Goal: Task Accomplishment & Management: Manage account settings

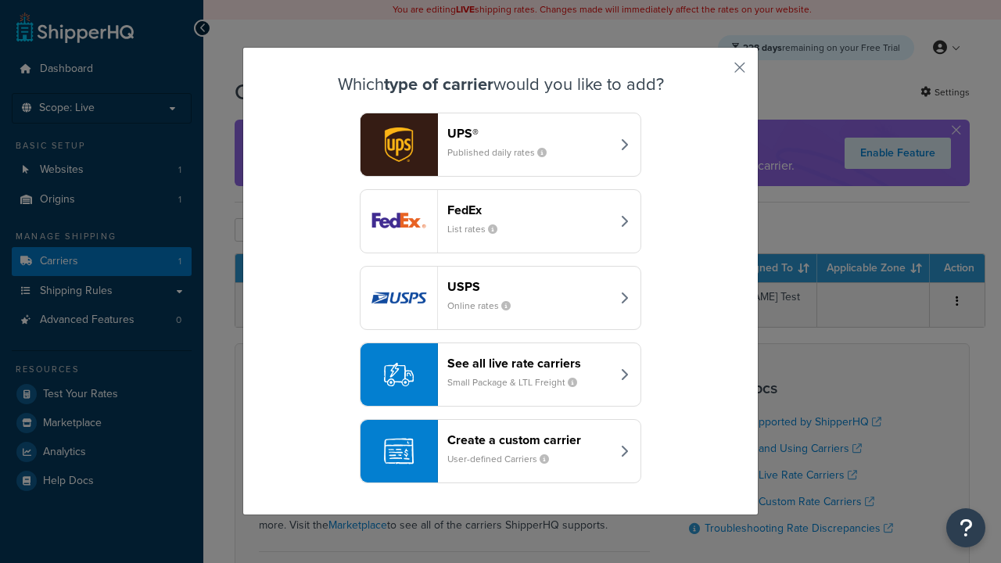
click at [529, 209] on header "FedEx" at bounding box center [530, 210] width 164 height 15
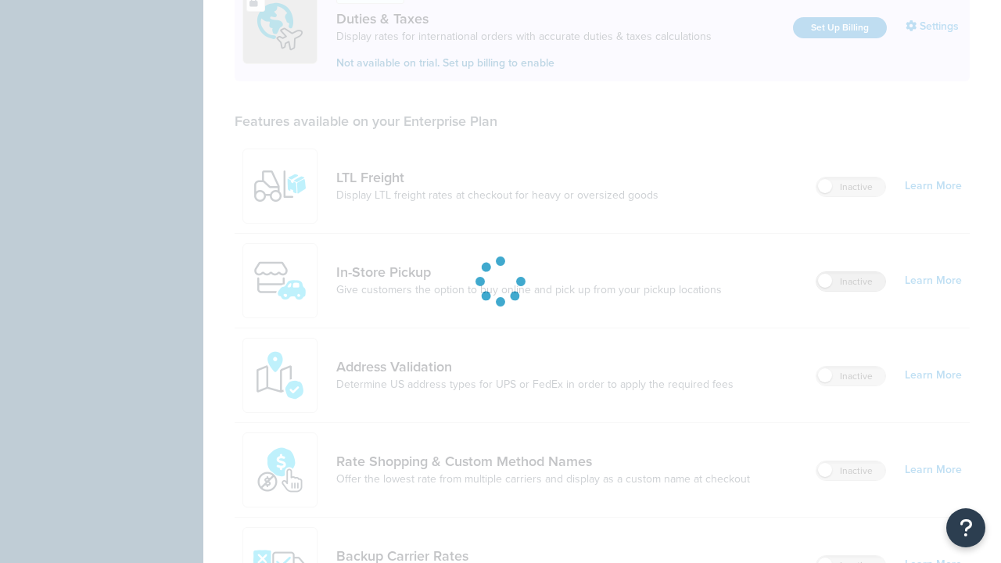
click at [851, 272] on label "Inactive" at bounding box center [851, 281] width 69 height 19
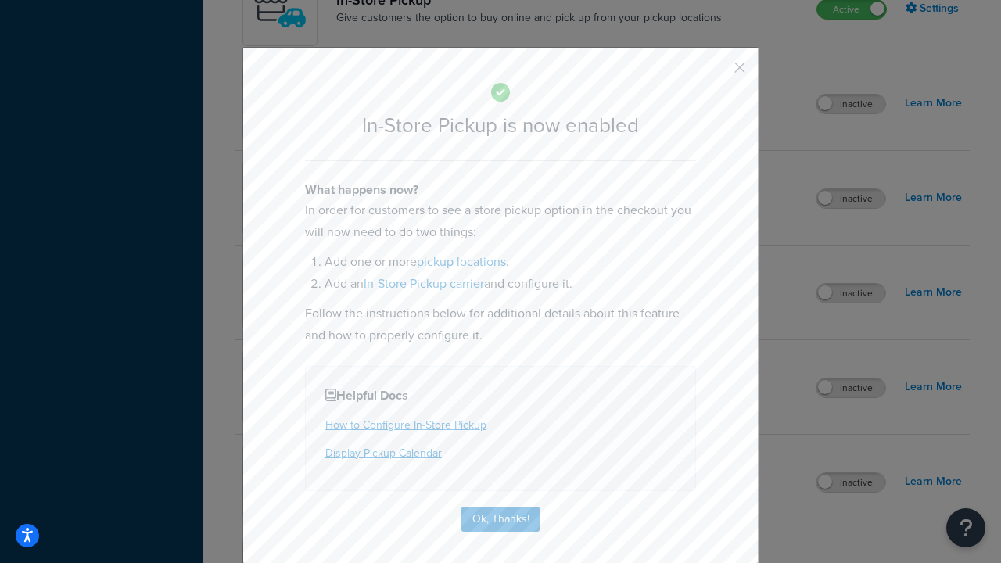
click at [717, 73] on button "button" at bounding box center [717, 73] width 4 height 4
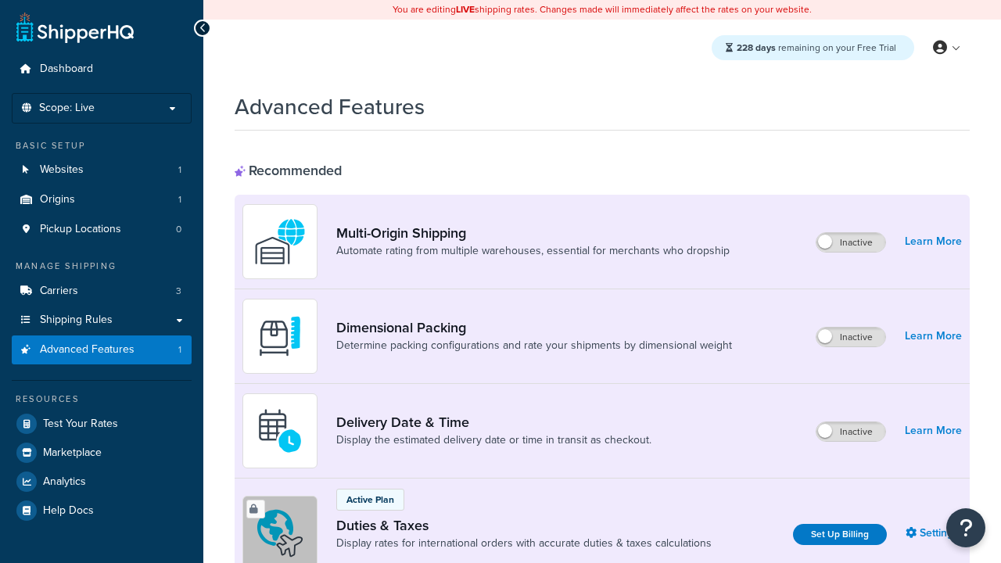
scroll to position [507, 0]
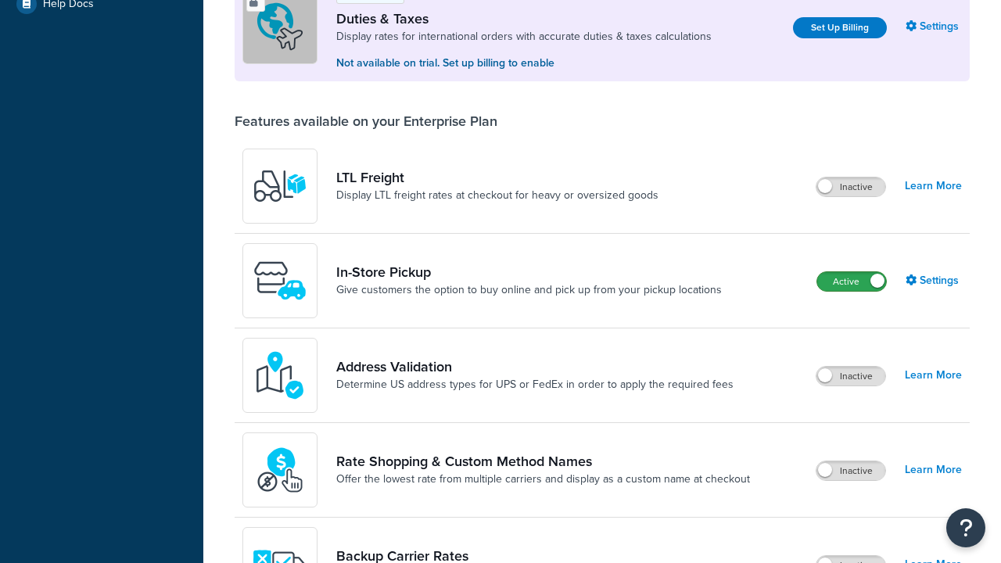
click at [852, 282] on label "Active" at bounding box center [852, 281] width 69 height 19
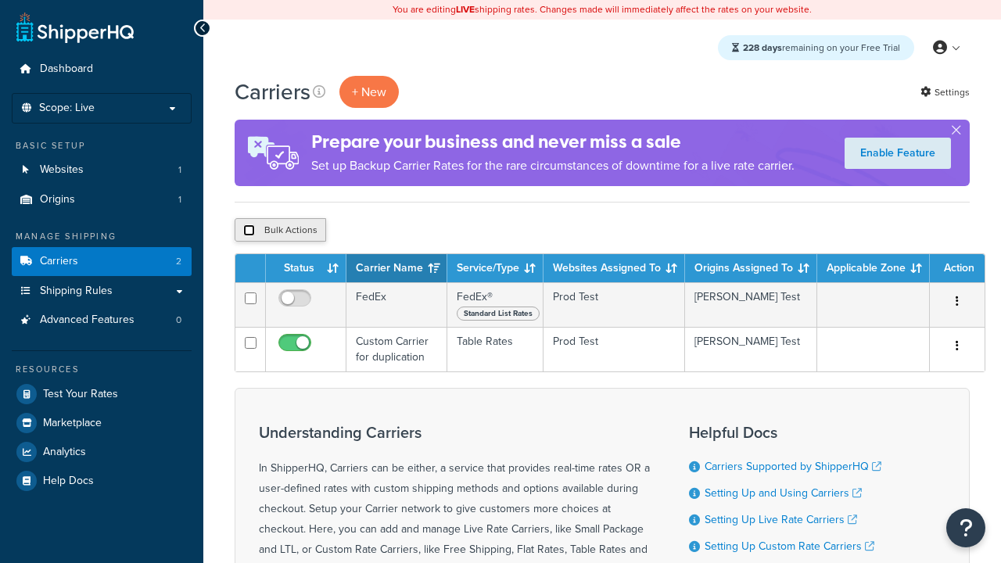
click at [249, 231] on input "checkbox" at bounding box center [249, 231] width 12 height 12
checkbox input "true"
click at [421, 231] on button "Delete" at bounding box center [417, 229] width 54 height 23
